Goal: Ask a question: Seek information or help from site administrators or community

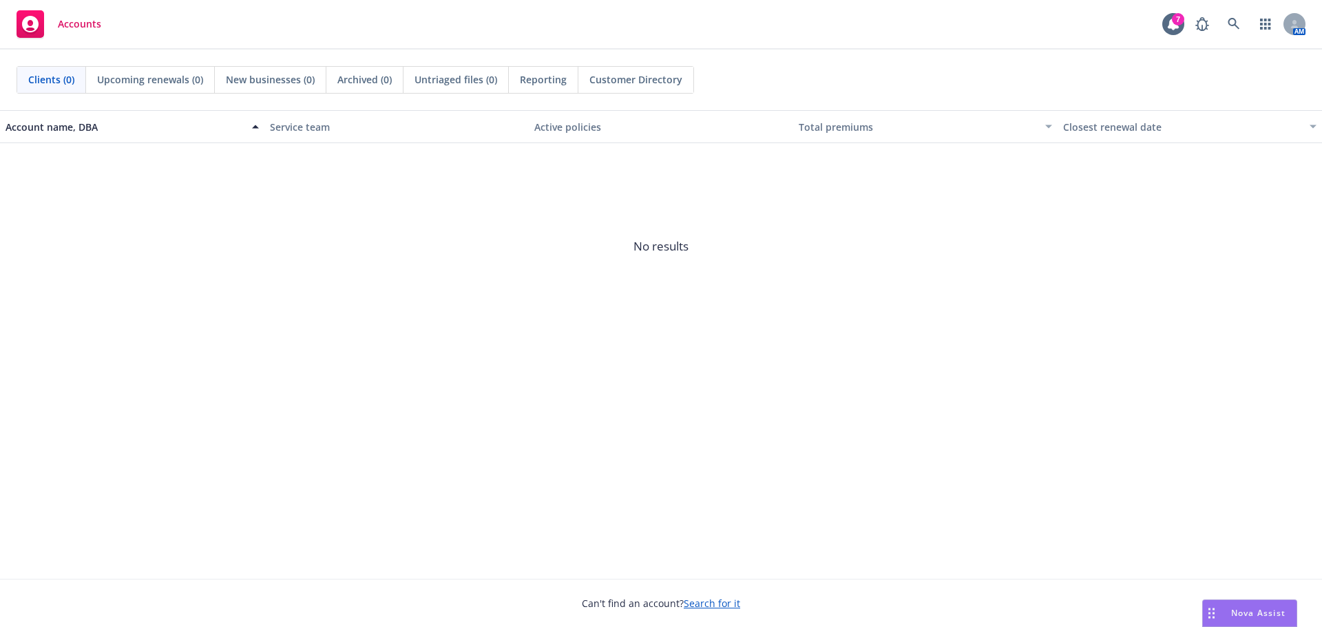
click at [1256, 607] on span "Nova Assist" at bounding box center [1258, 613] width 54 height 12
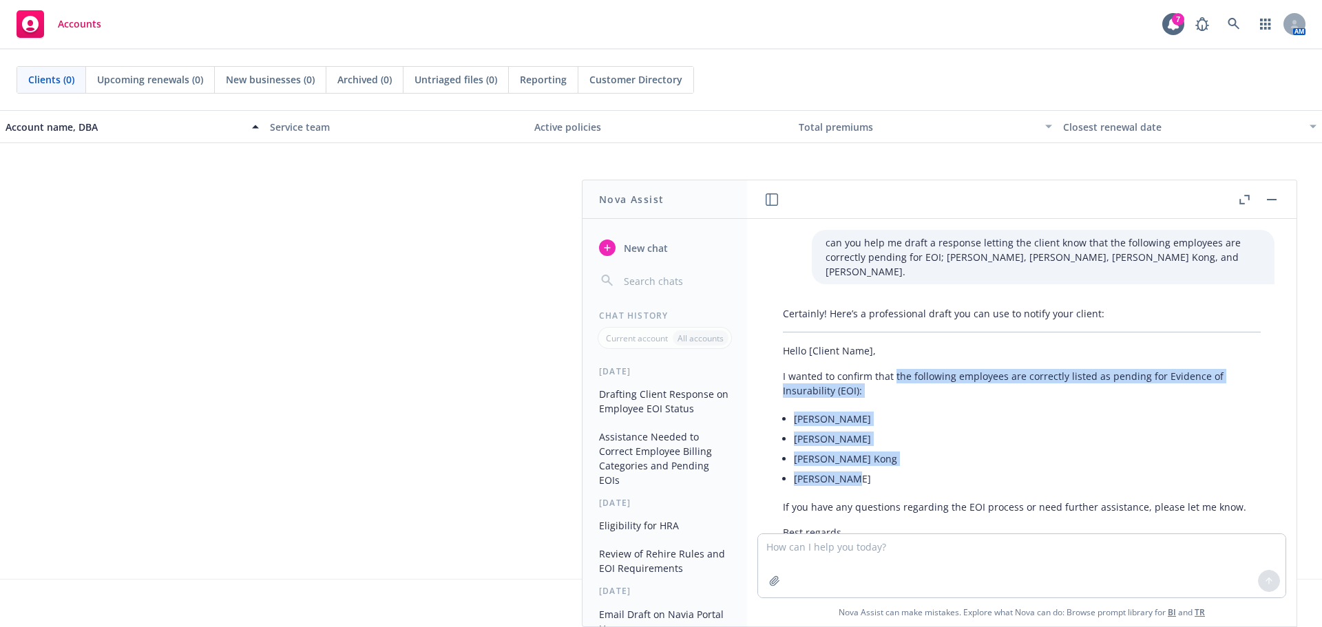
click at [617, 245] on button "New chat" at bounding box center [664, 247] width 142 height 25
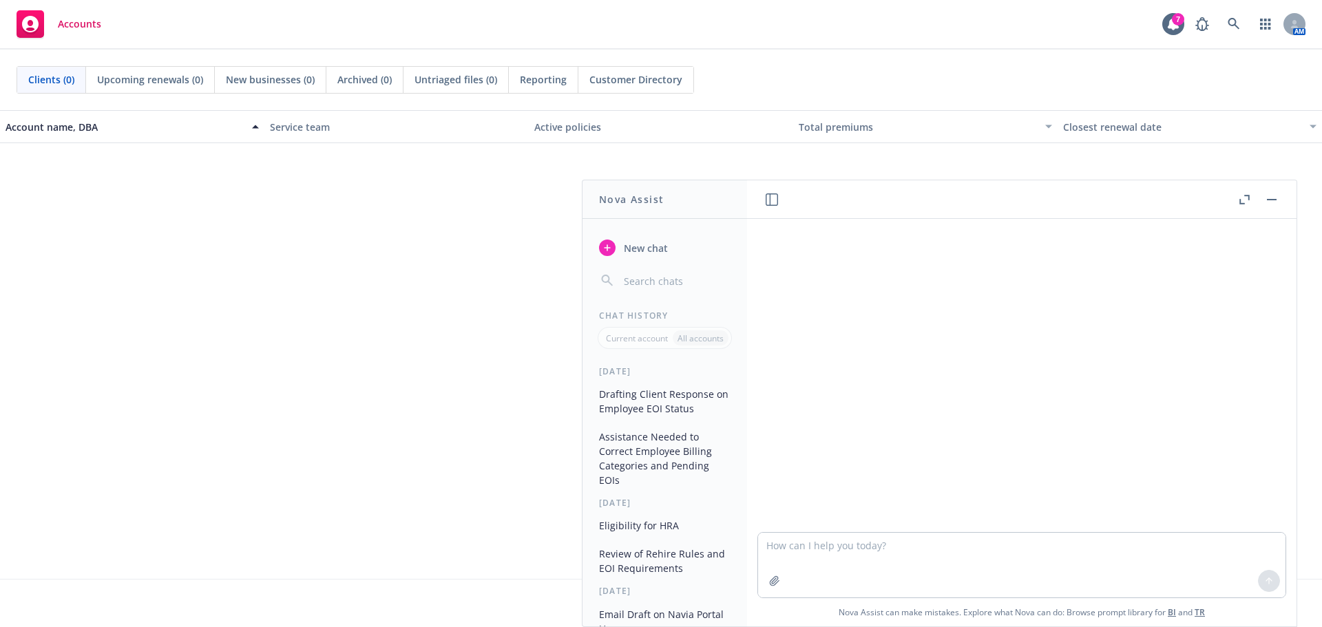
click at [826, 551] on textarea at bounding box center [1021, 565] width 527 height 65
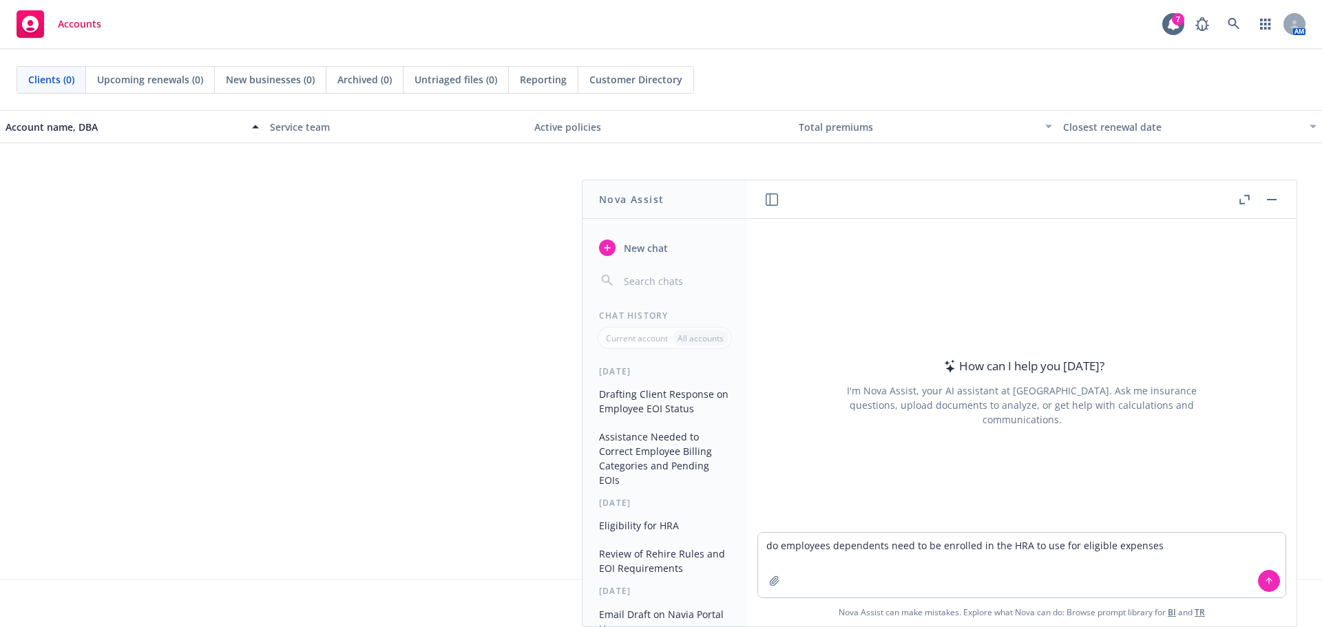
type textarea "do employees dependents need to be enrolled in the HRA to use for eligible expe…"
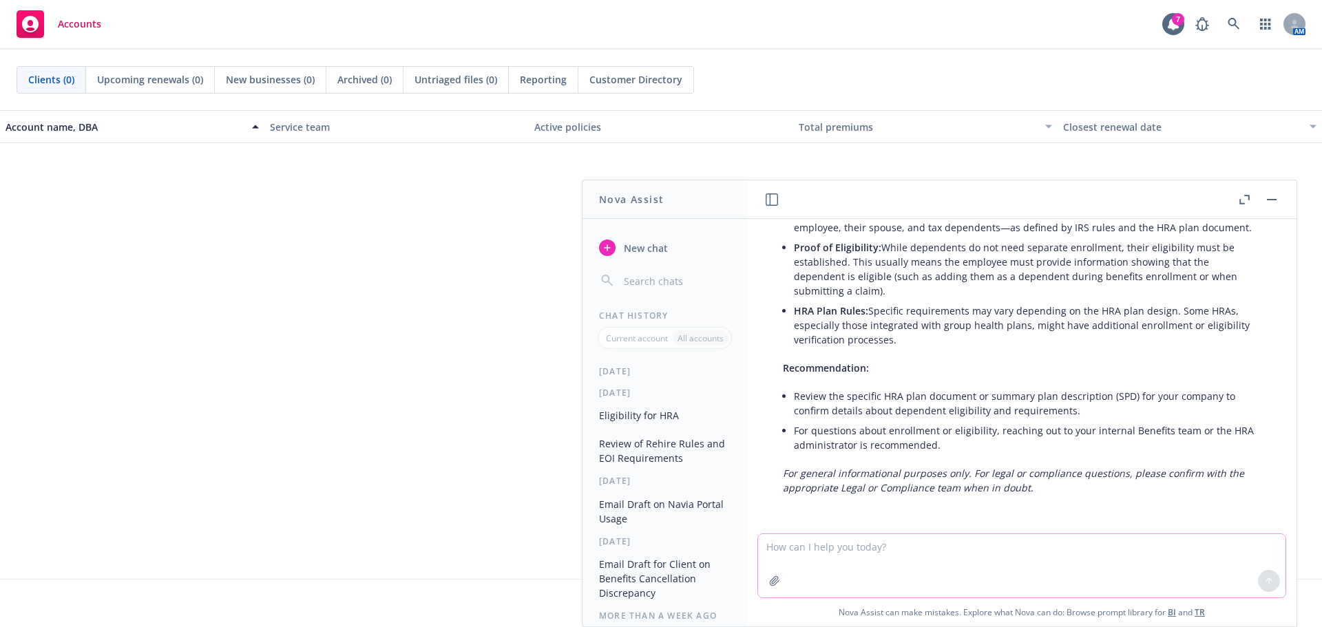
scroll to position [138, 0]
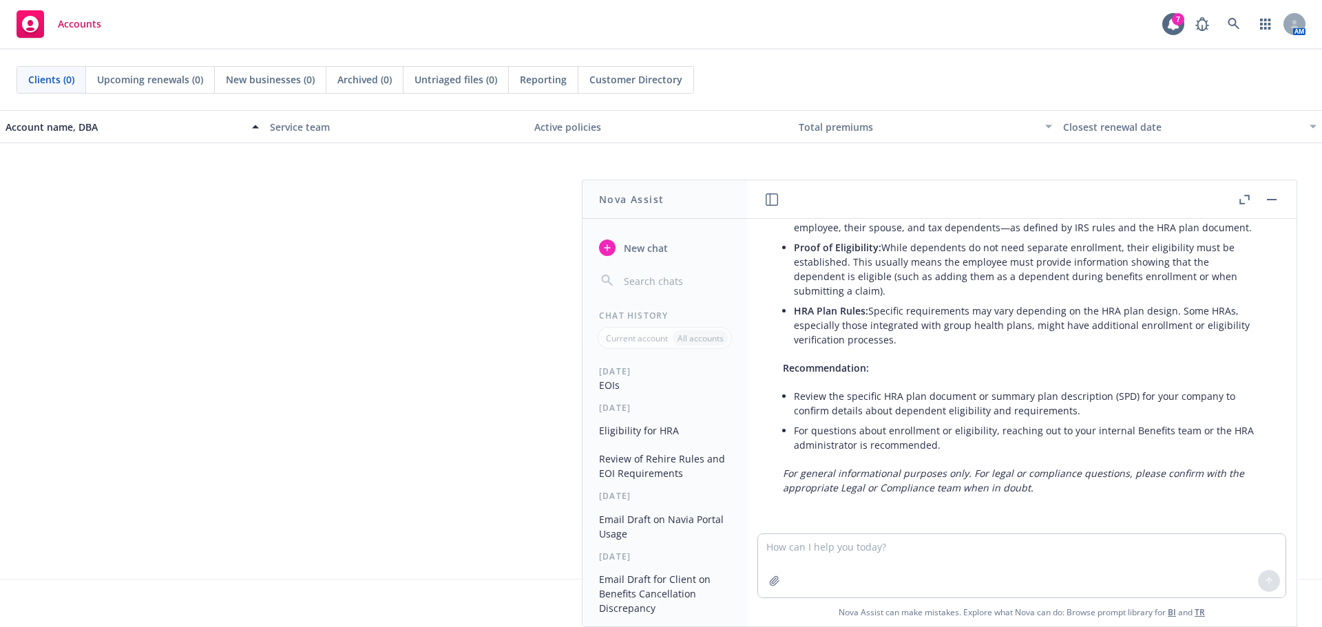
click at [633, 437] on button "Eligibility for HRA" at bounding box center [664, 430] width 142 height 23
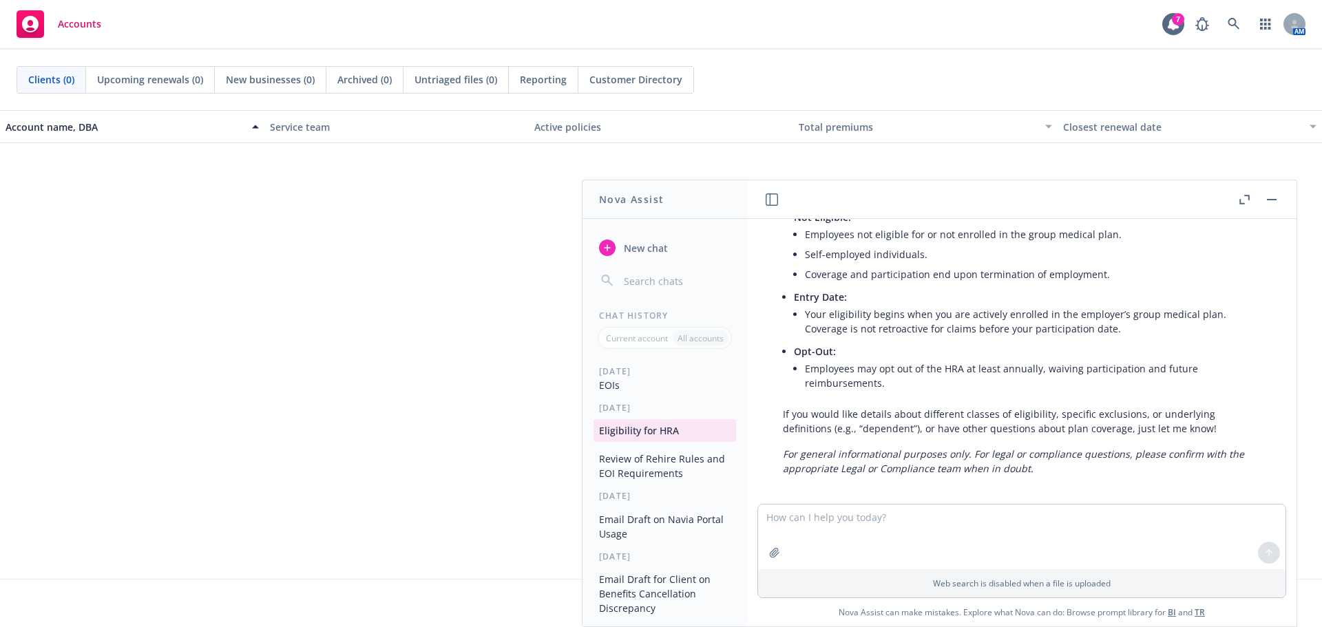
scroll to position [389, 0]
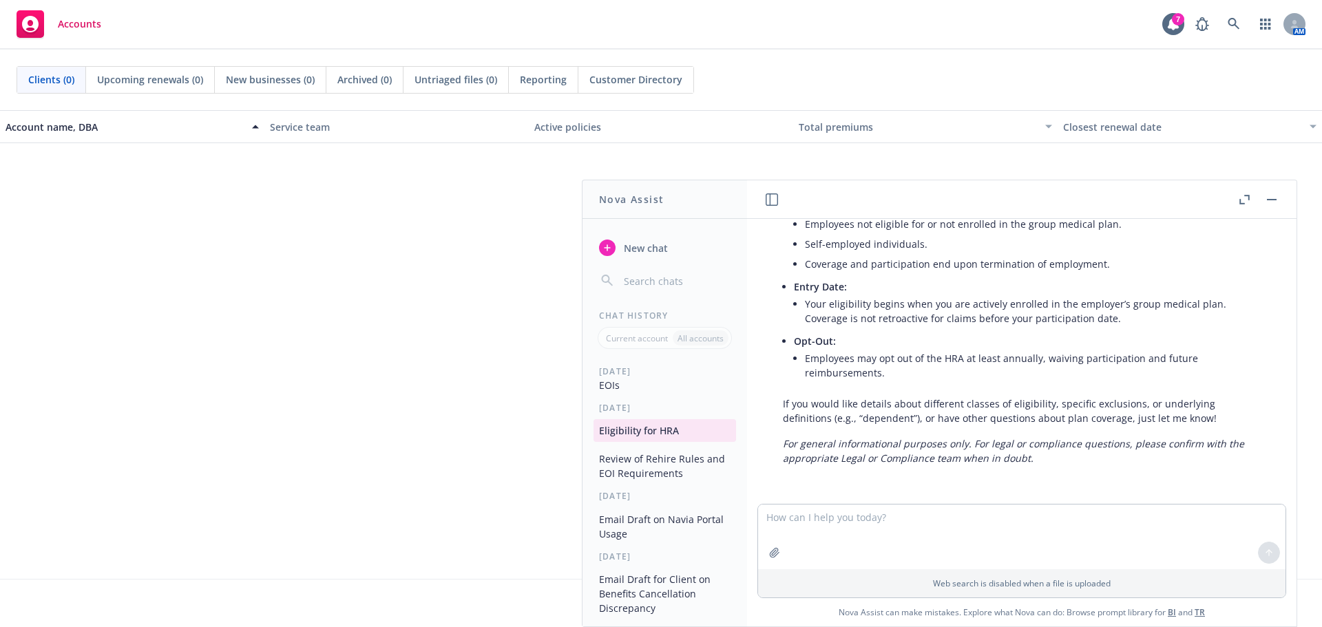
click at [856, 545] on textarea at bounding box center [1021, 537] width 527 height 65
type textarea "Can dependents use the HRA?"
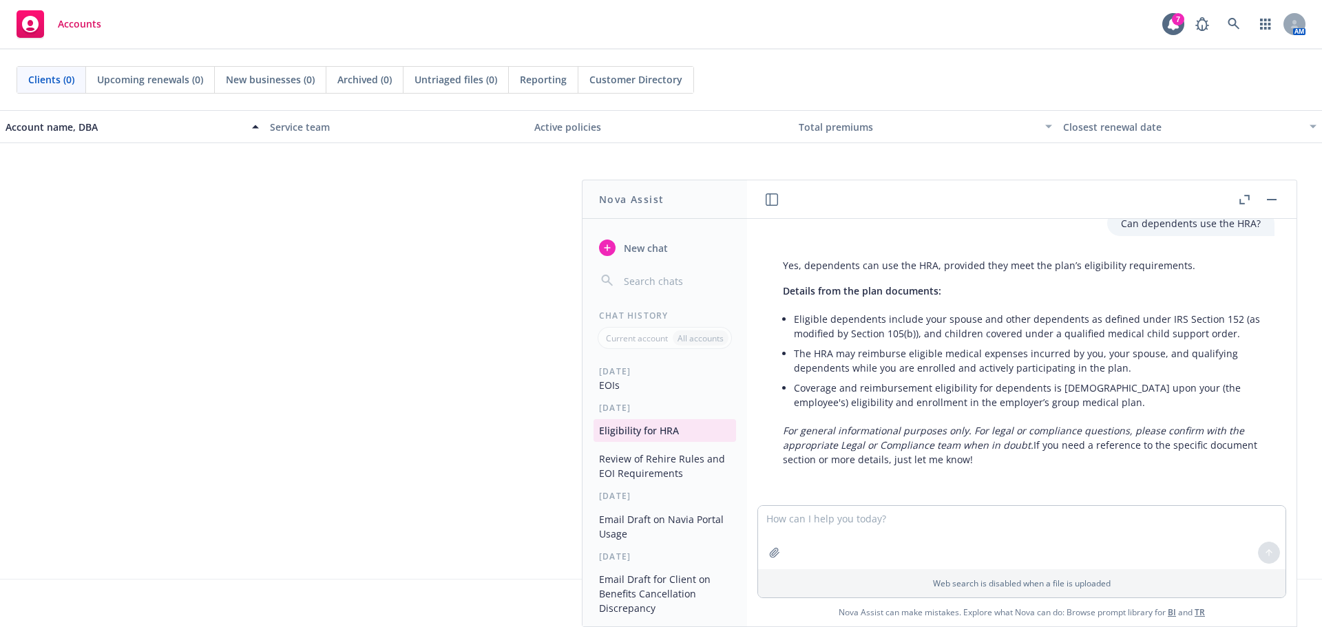
scroll to position [180, 0]
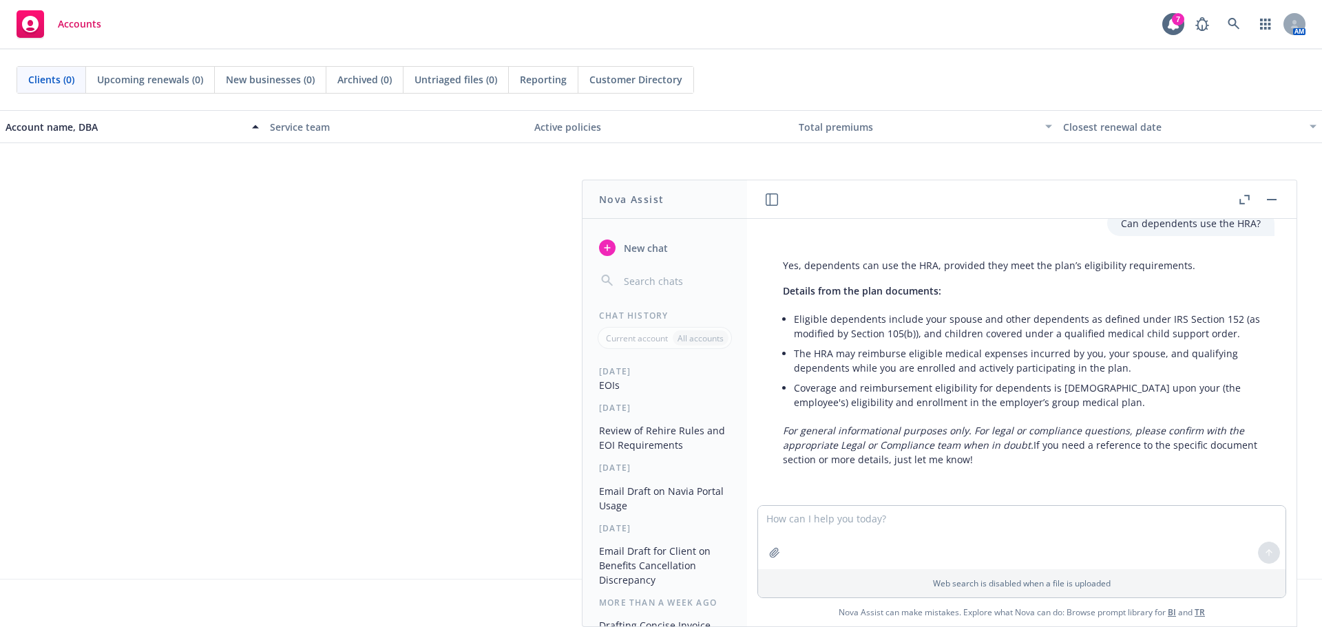
click at [829, 519] on textarea at bounding box center [1021, 537] width 527 height 63
click at [1276, 204] on button "button" at bounding box center [1271, 199] width 17 height 17
